Goal: Check status: Check status

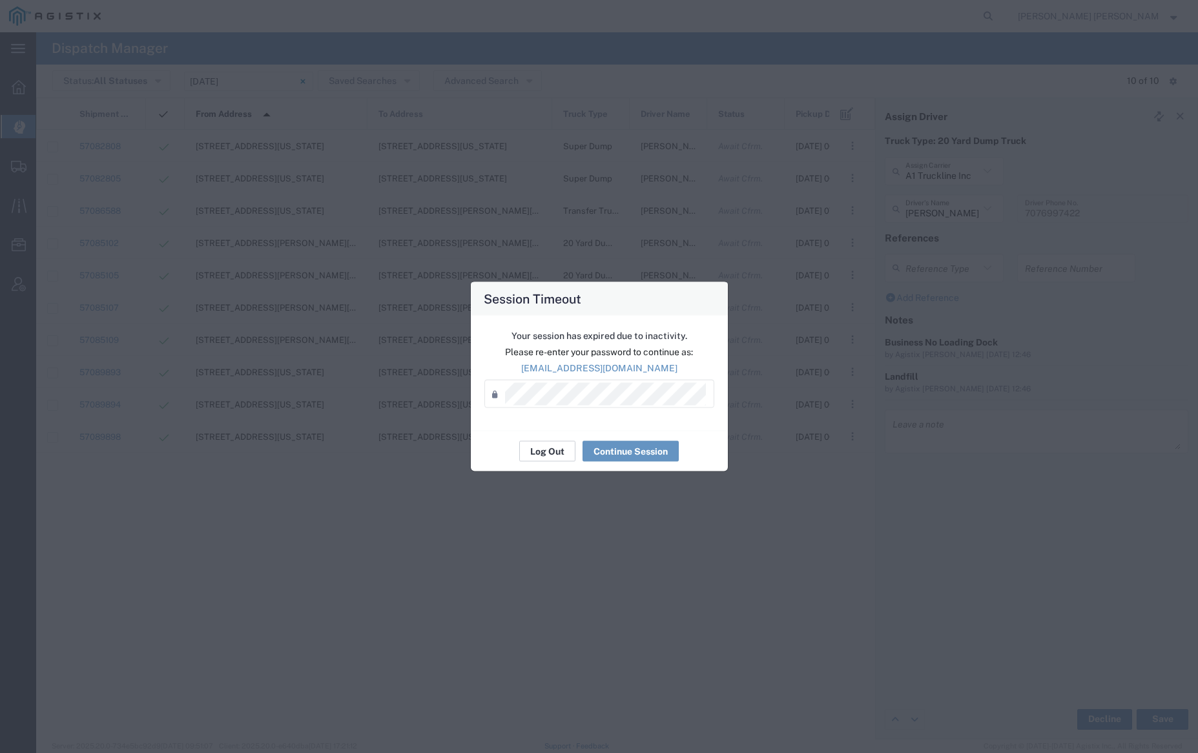
click at [551, 449] on button "Log Out" at bounding box center [547, 451] width 56 height 21
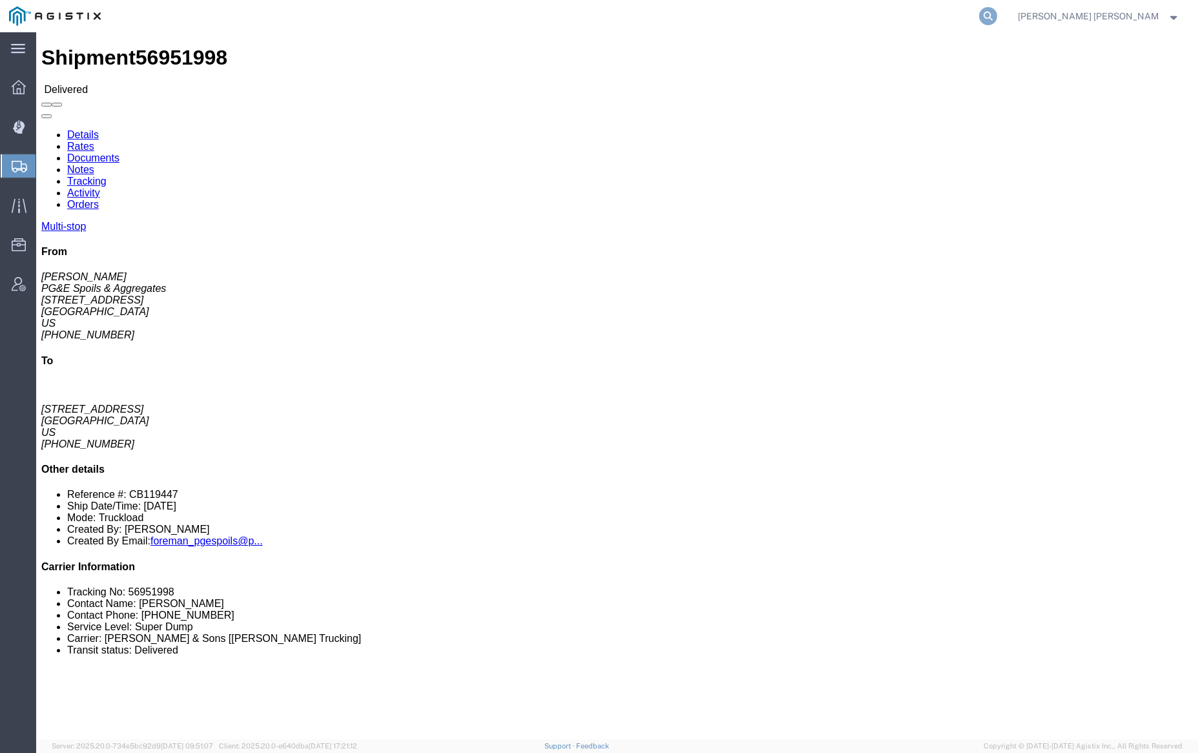
click at [997, 15] on icon at bounding box center [988, 16] width 18 height 18
type input "56882318"
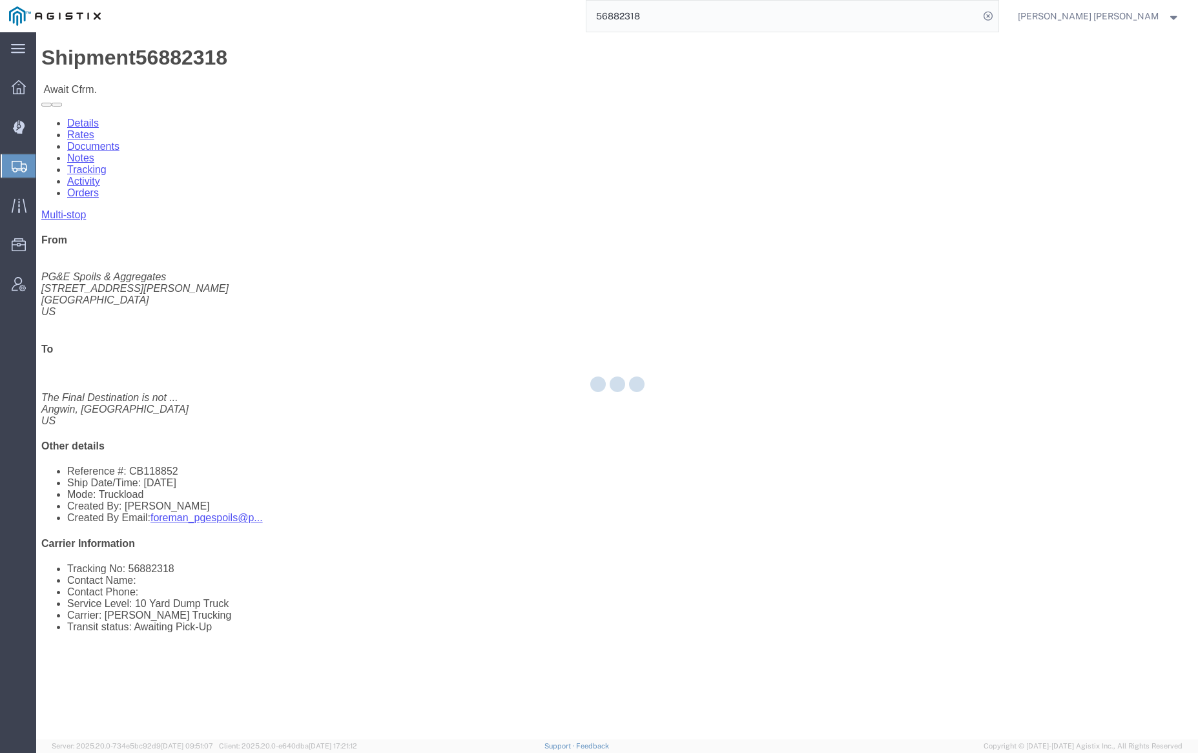
click at [185, 76] on div at bounding box center [616, 385] width 1161 height 707
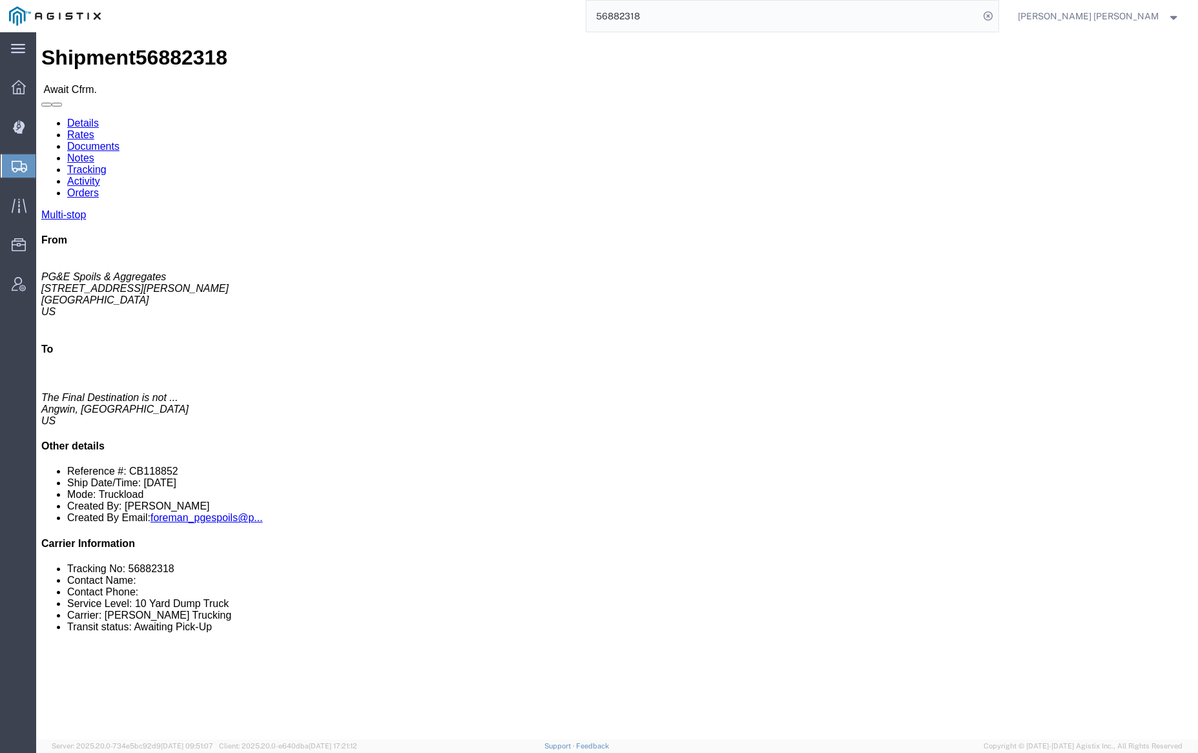
click link "Documents"
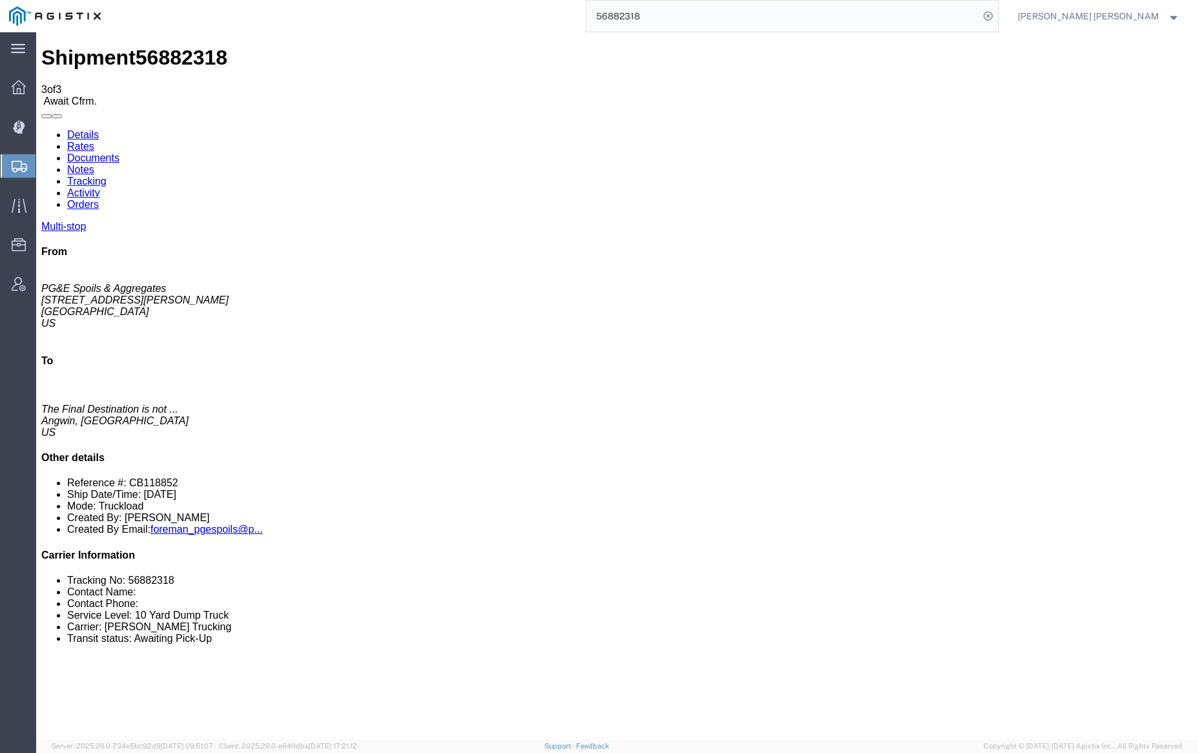
click at [107, 176] on link "Tracking" at bounding box center [86, 181] width 39 height 11
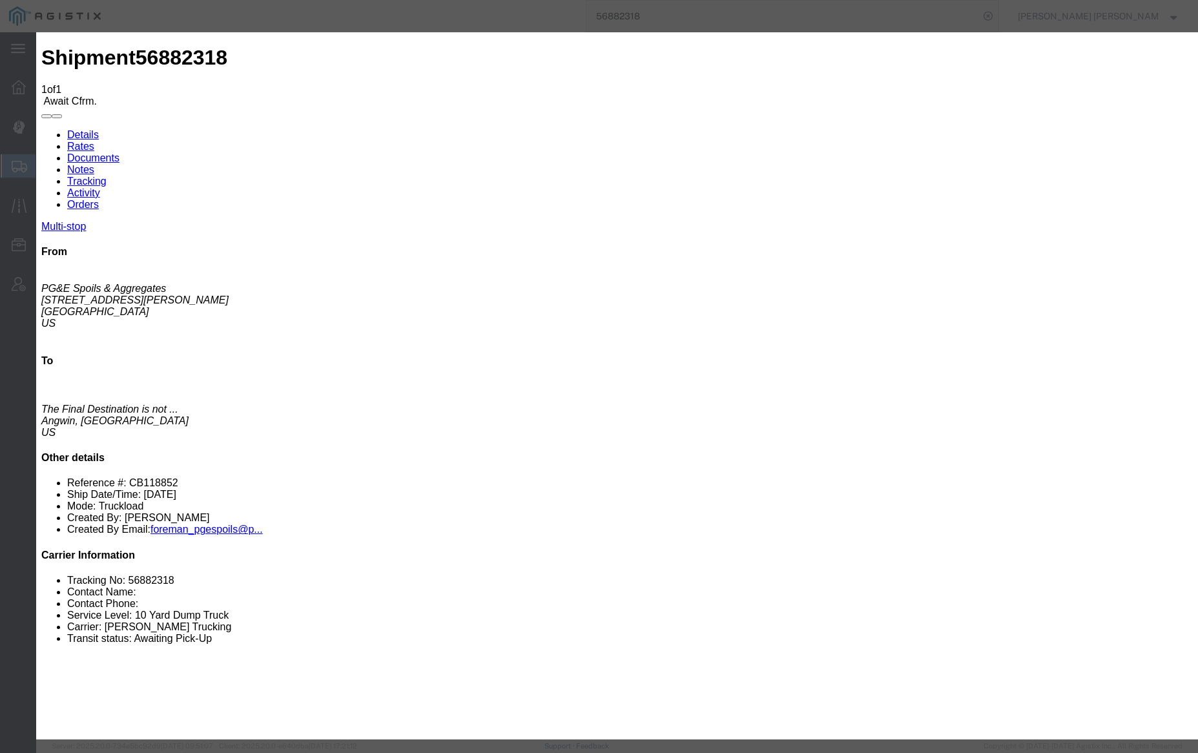
type input "[DATE]"
type input "10:00 AM"
drag, startPoint x: 416, startPoint y: 281, endPoint x: 533, endPoint y: 179, distance: 155.5
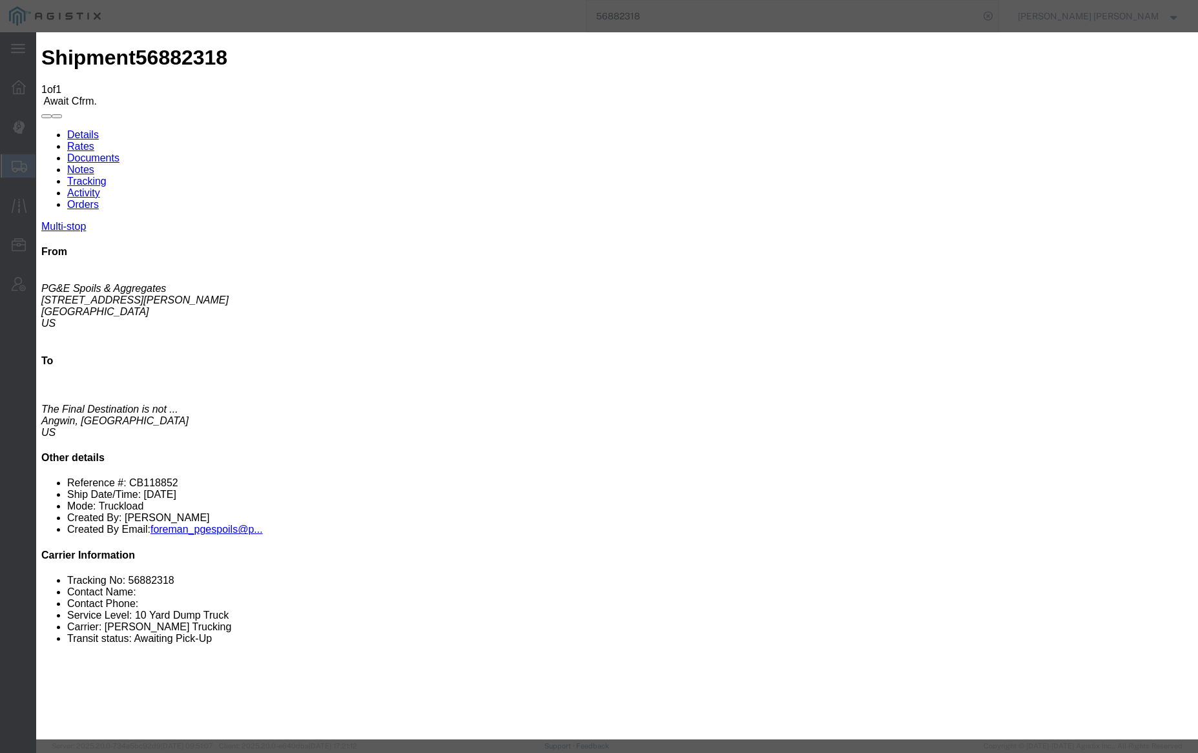
type input "[DATE]"
type input "7:00 AM"
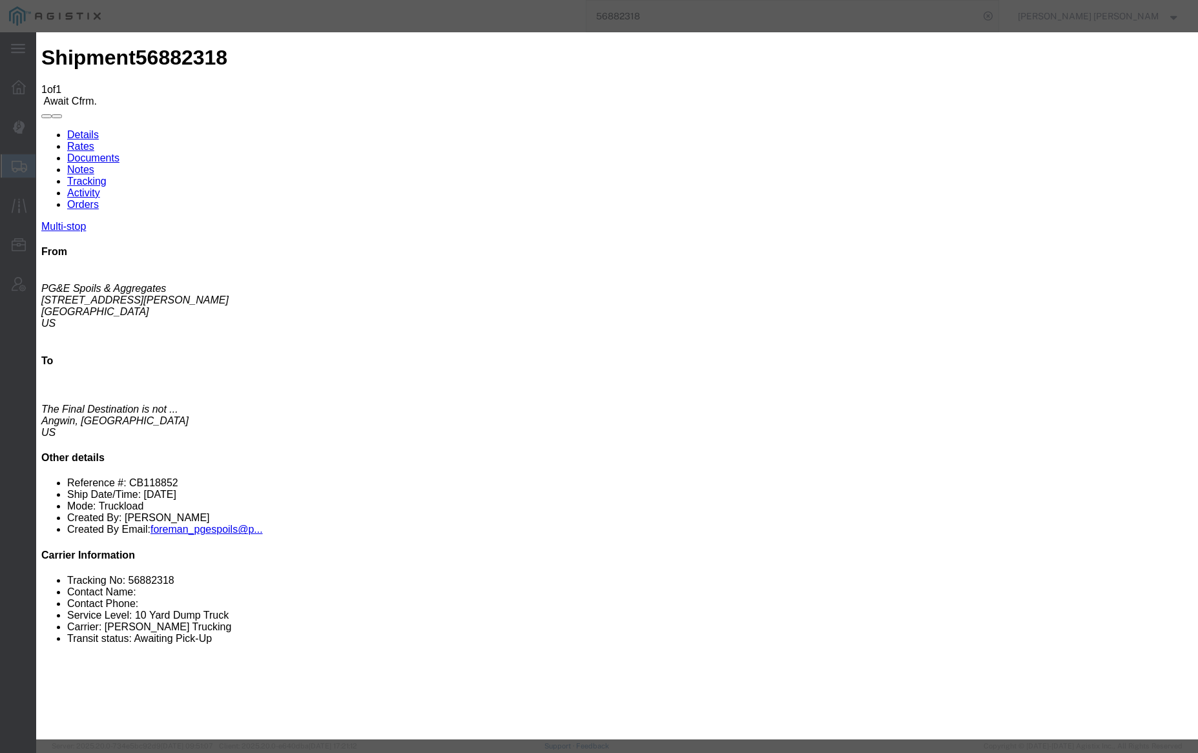
select select "ARVPULOC"
select select "{"pickupDeliveryInfoId": "123106675","pickupOrDelivery": "P","stopNum": "1","lo…"
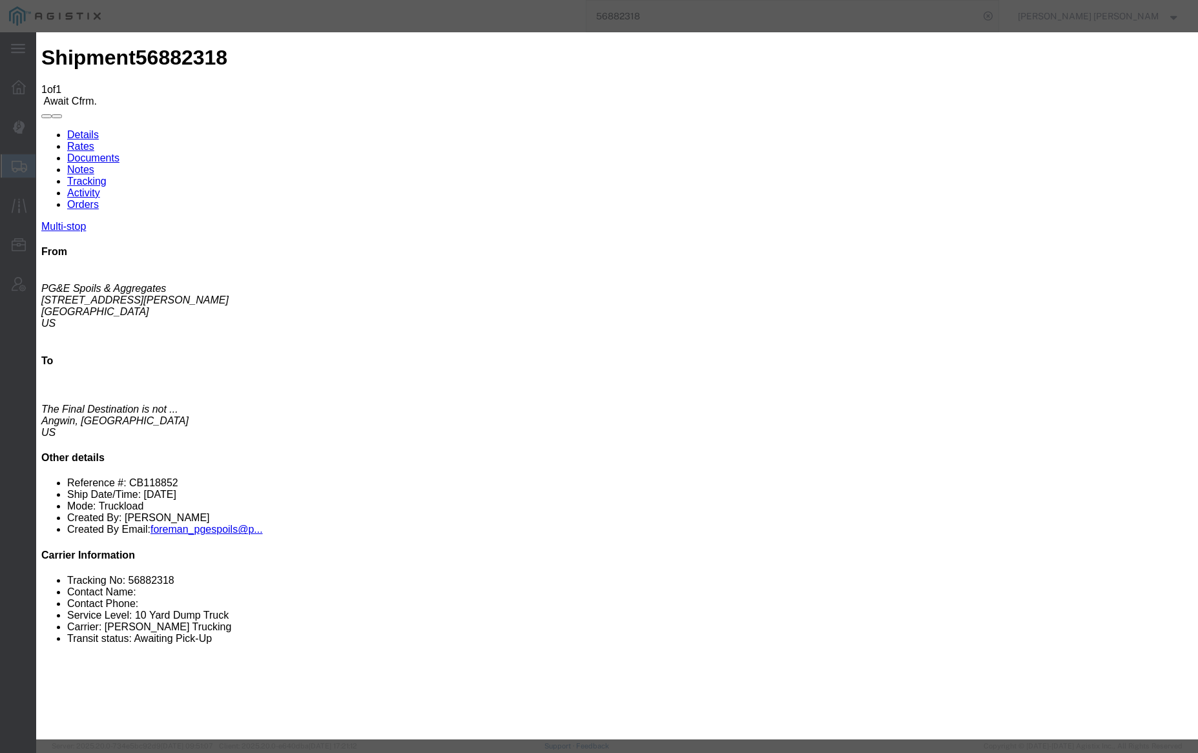
select select "CA"
type input "Santa [PERSON_NAME]"
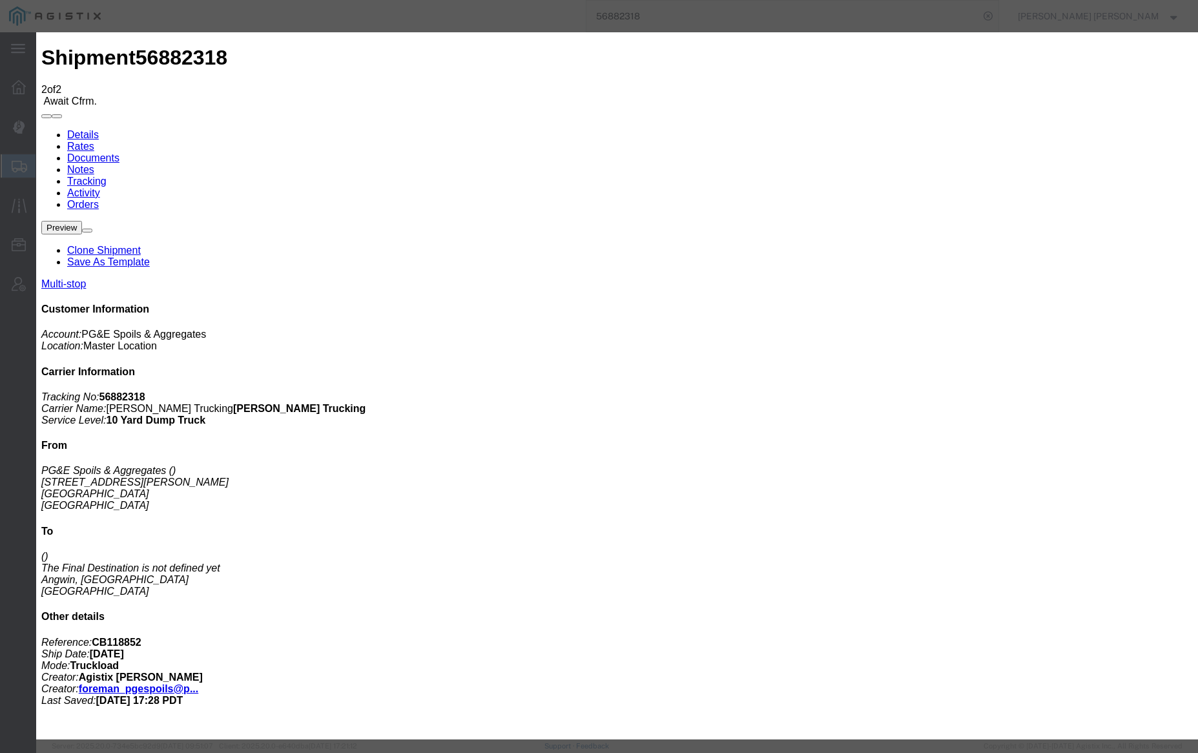
type input "[DATE]"
type input "10:00 AM"
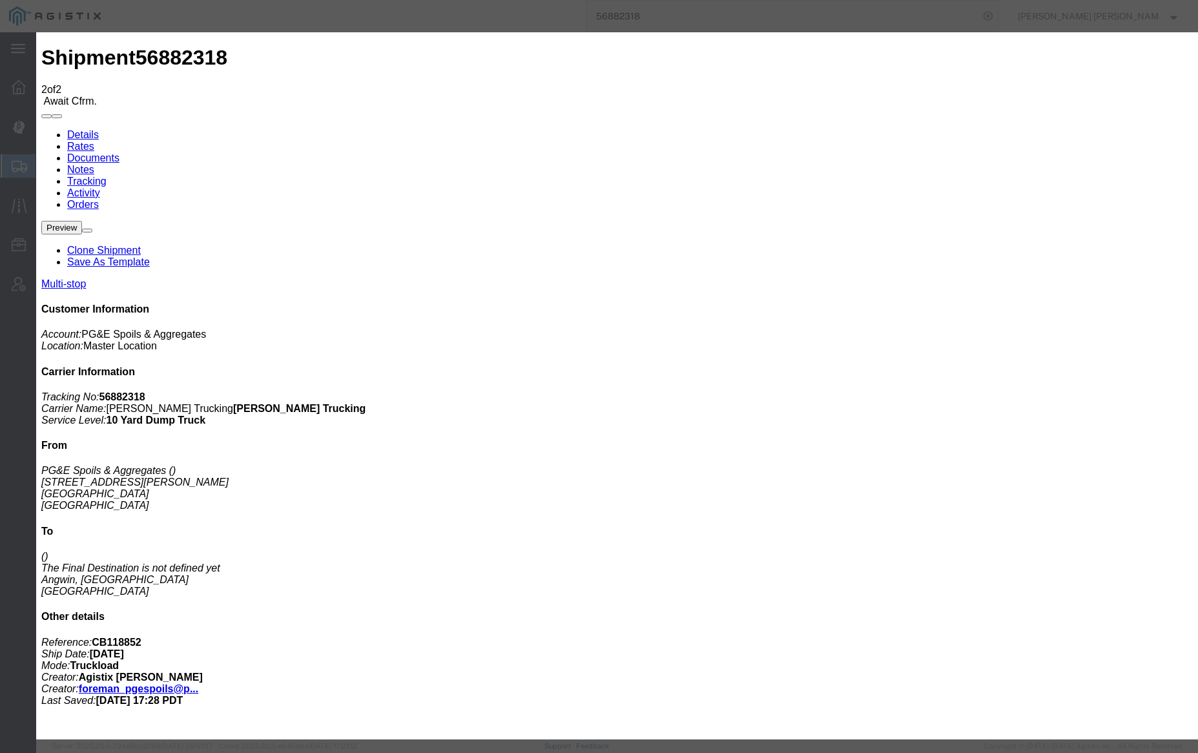
type input "[DATE]"
type input "4:00 PM"
select select "DELIVRED"
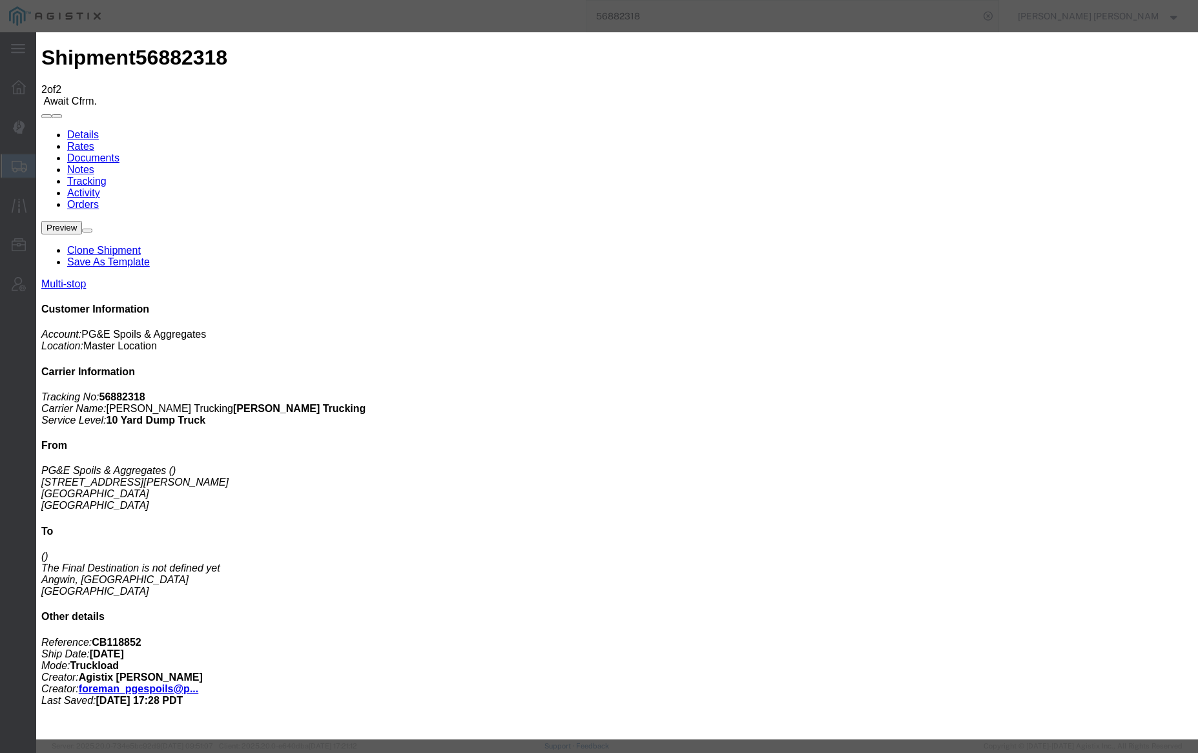
select select "{"pickupDeliveryInfoId": "123106675","pickupOrDelivery": "P","stopNum": "1","lo…"
select select "CA"
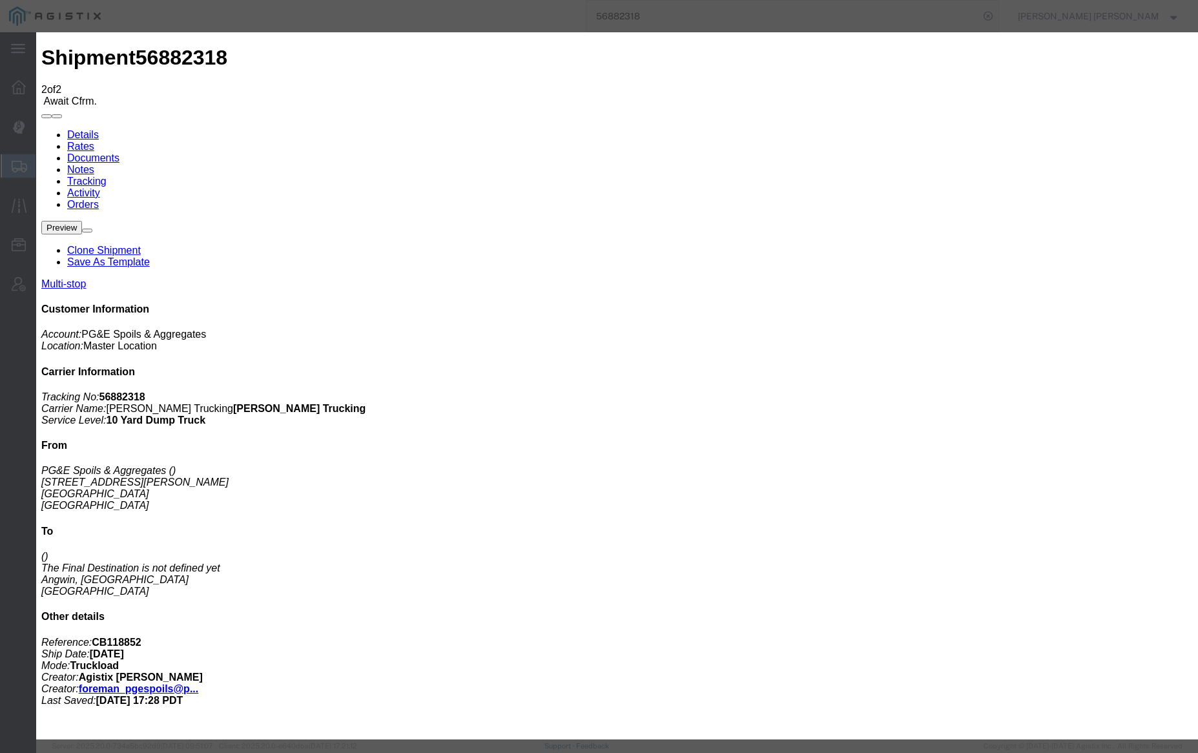
type input "Santa [PERSON_NAME]"
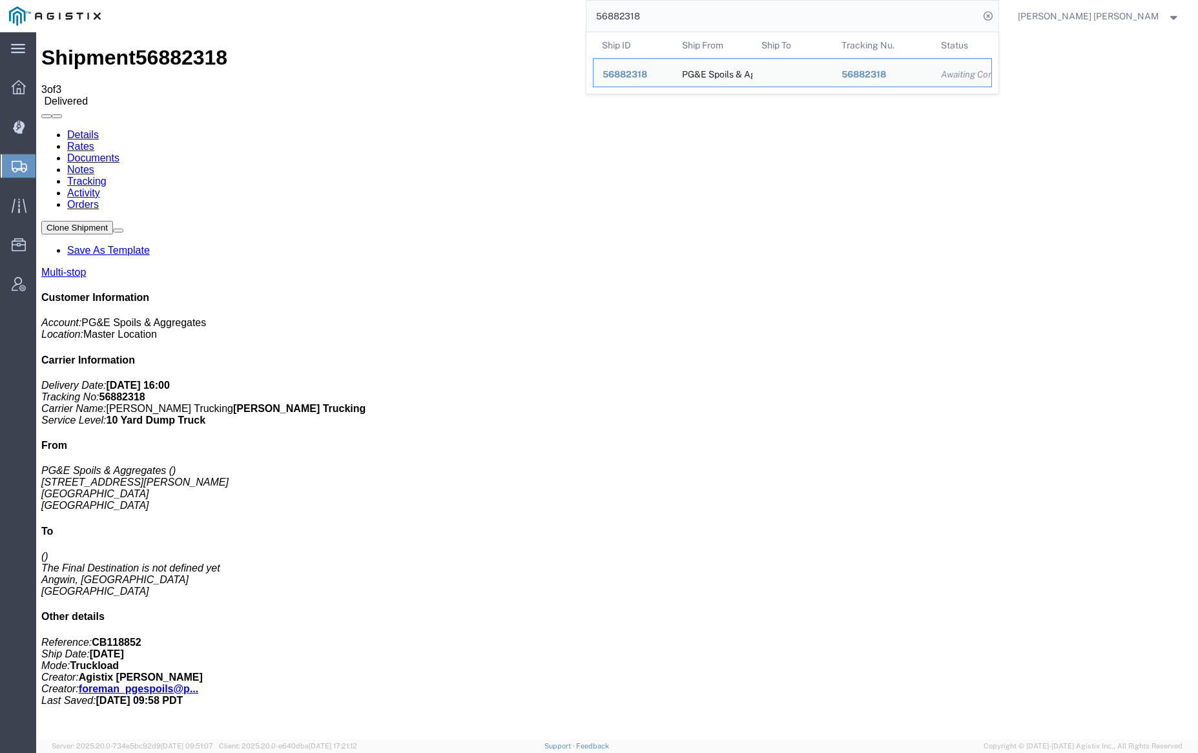
click at [690, 8] on input "56882318" at bounding box center [782, 16] width 393 height 31
paste input "7052153"
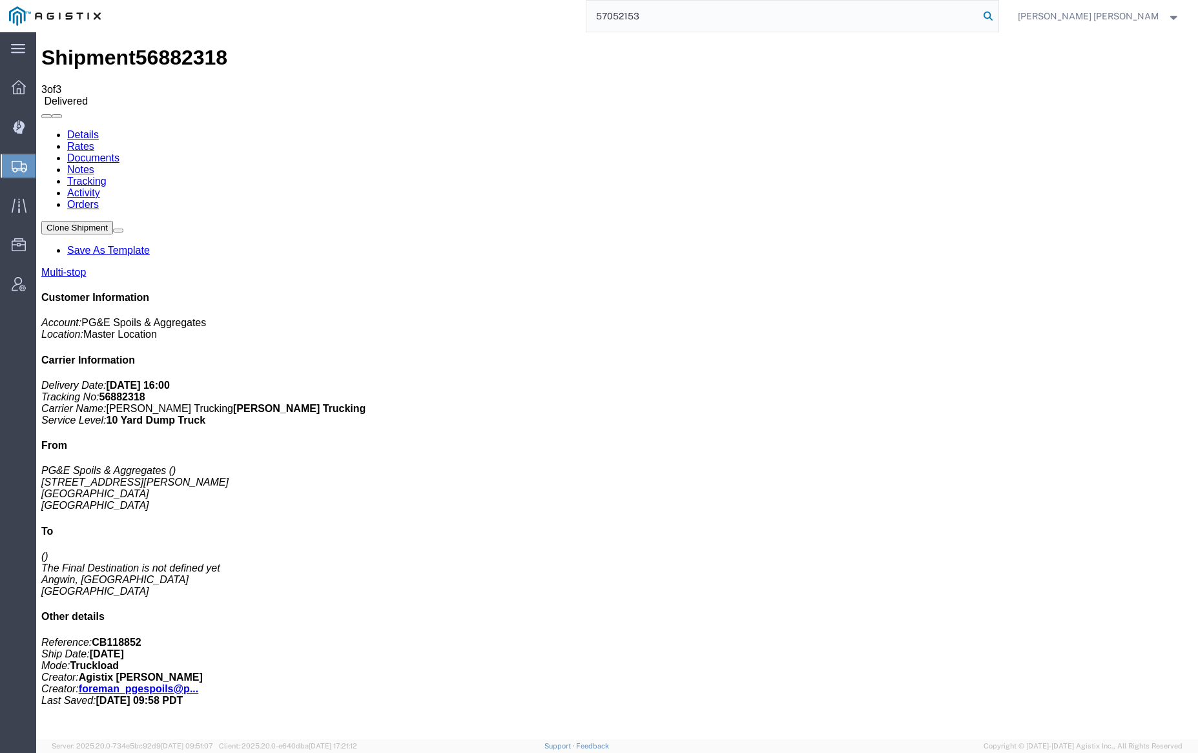
type input "57052153"
click at [997, 16] on icon at bounding box center [988, 16] width 18 height 18
